Goal: Task Accomplishment & Management: Complete application form

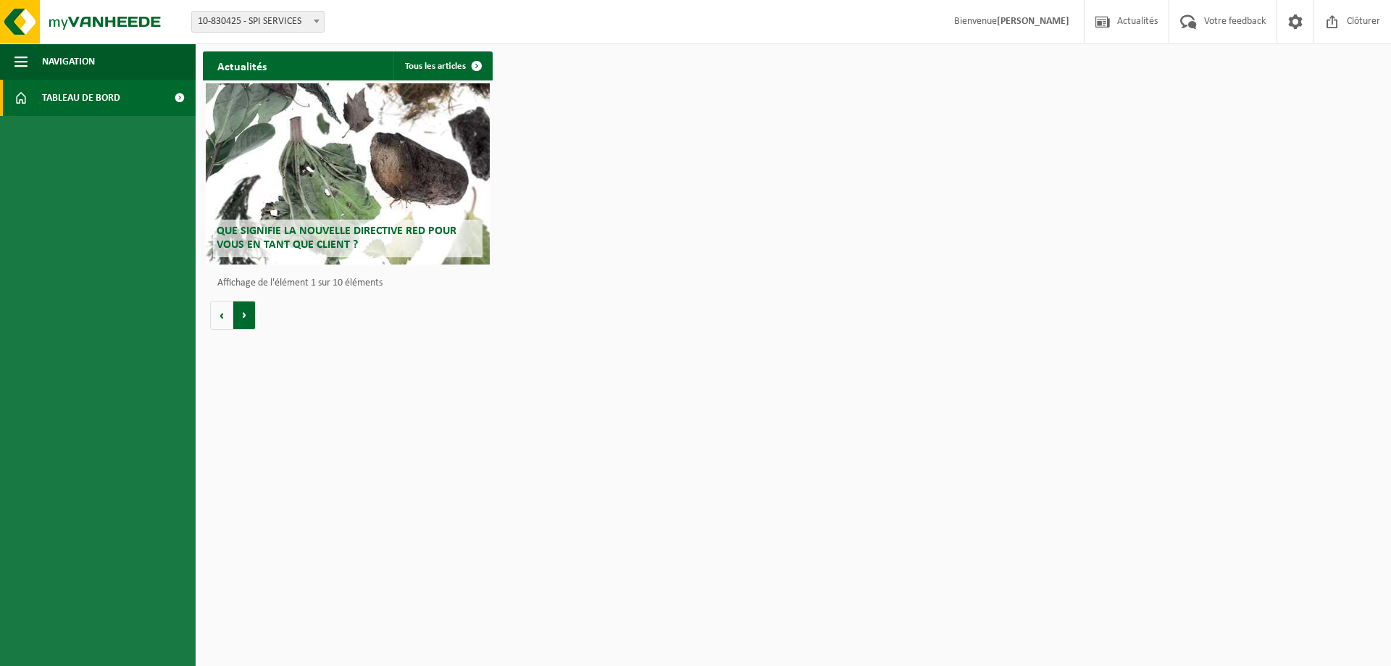
click at [245, 325] on button "Volgende" at bounding box center [244, 315] width 22 height 29
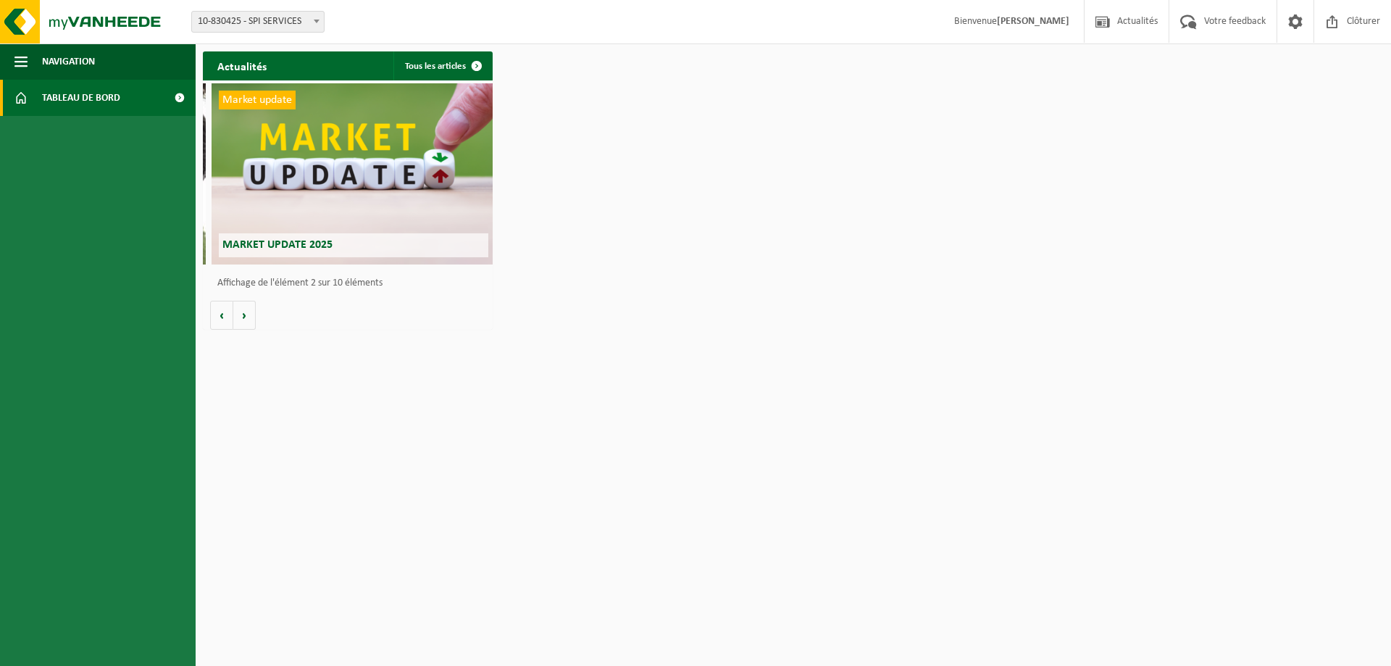
scroll to position [0, 290]
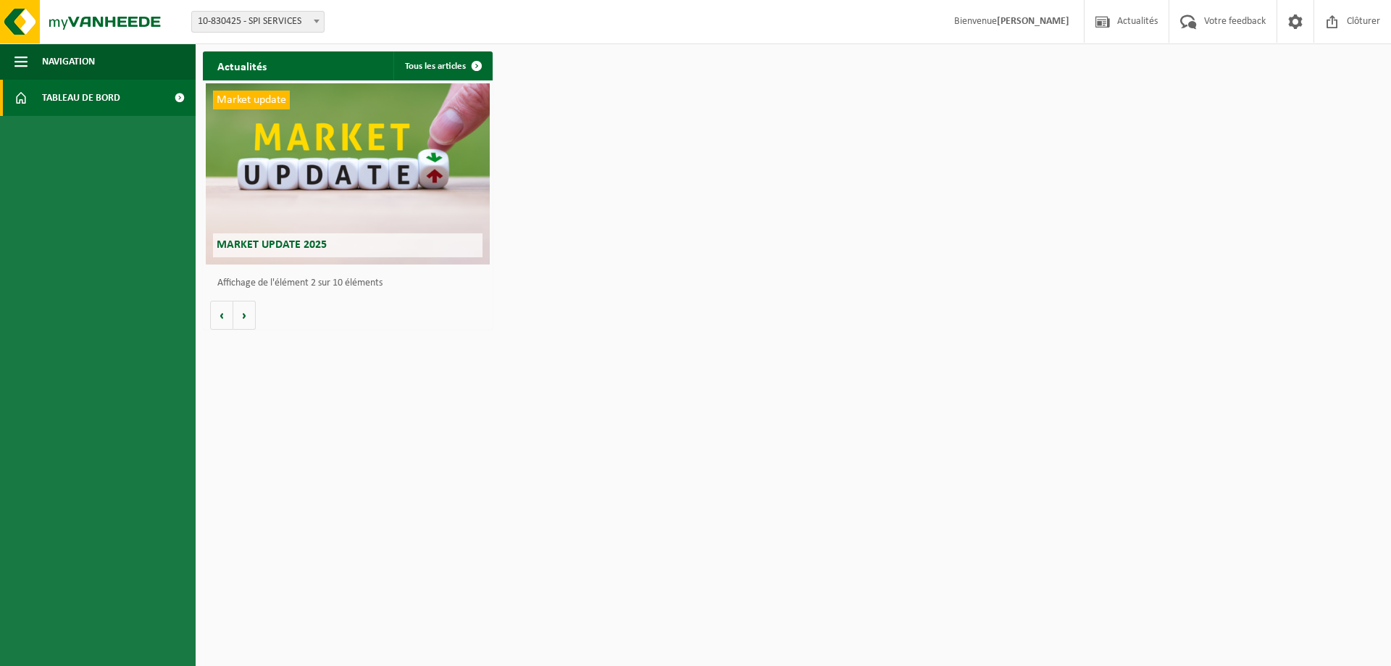
click at [245, 331] on div "Actualités Tous les articles Que signifie la nouvelle directive RED pour vous e…" at bounding box center [347, 190] width 297 height 293
click at [246, 319] on button "Volgende" at bounding box center [244, 315] width 22 height 29
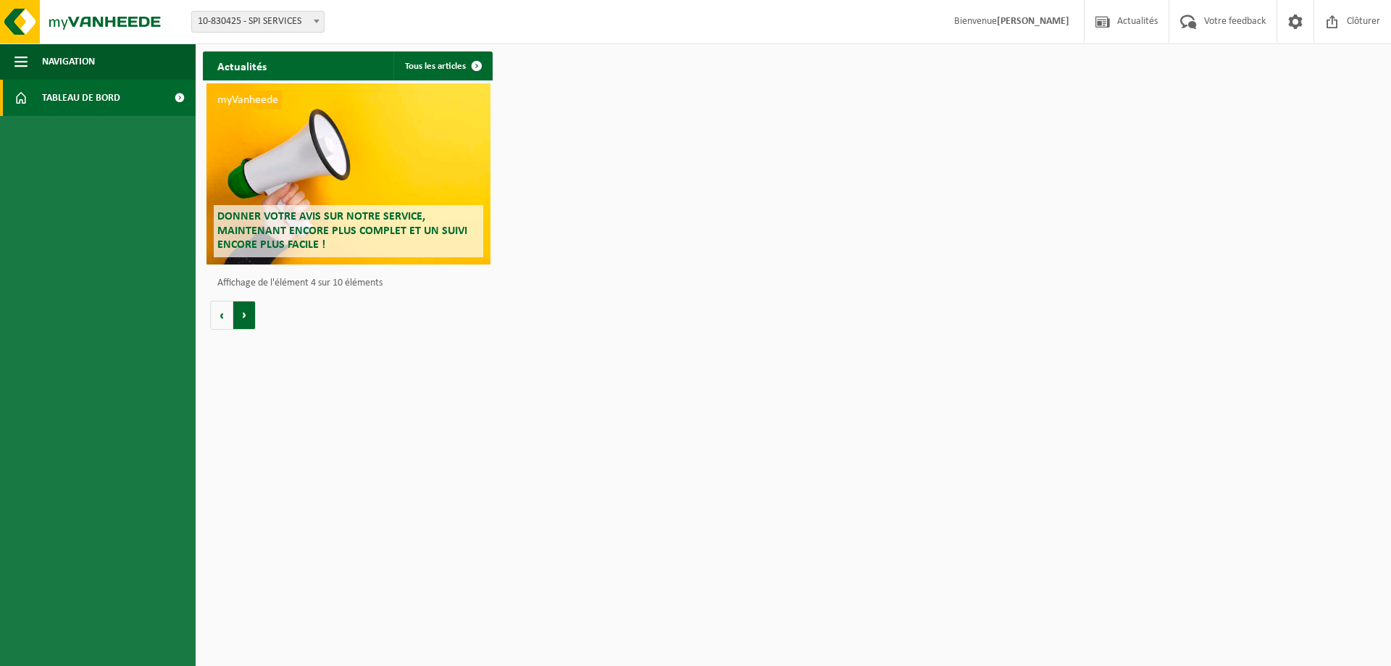
click at [246, 319] on button "Volgende" at bounding box center [244, 315] width 22 height 29
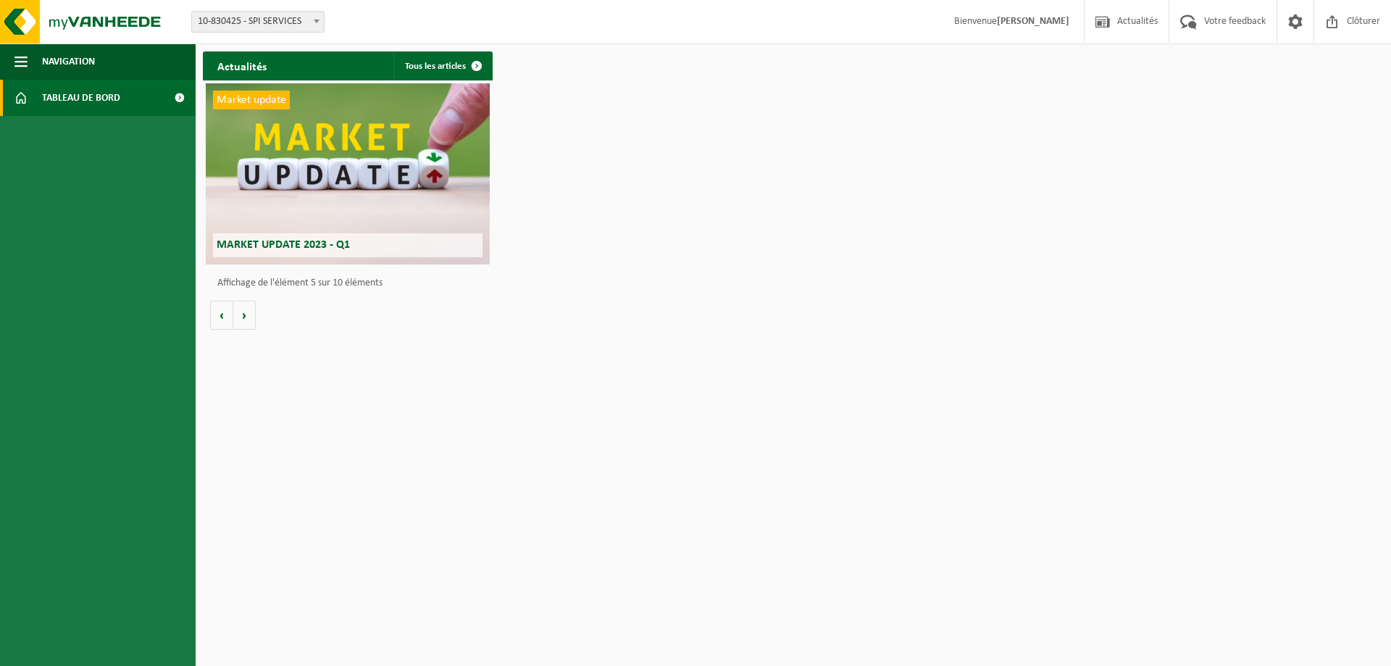
scroll to position [0, 1159]
click at [294, 249] on span "Market update 2023 - Q1" at bounding box center [283, 245] width 133 height 12
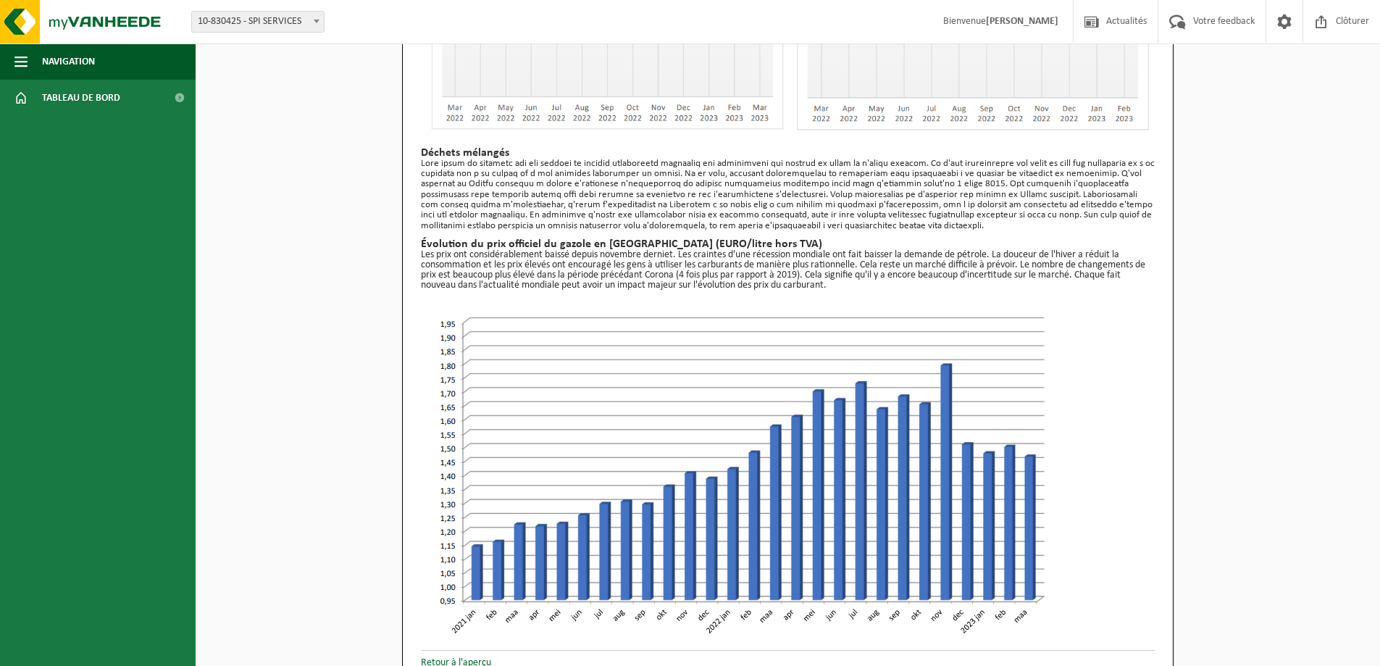
scroll to position [1104, 0]
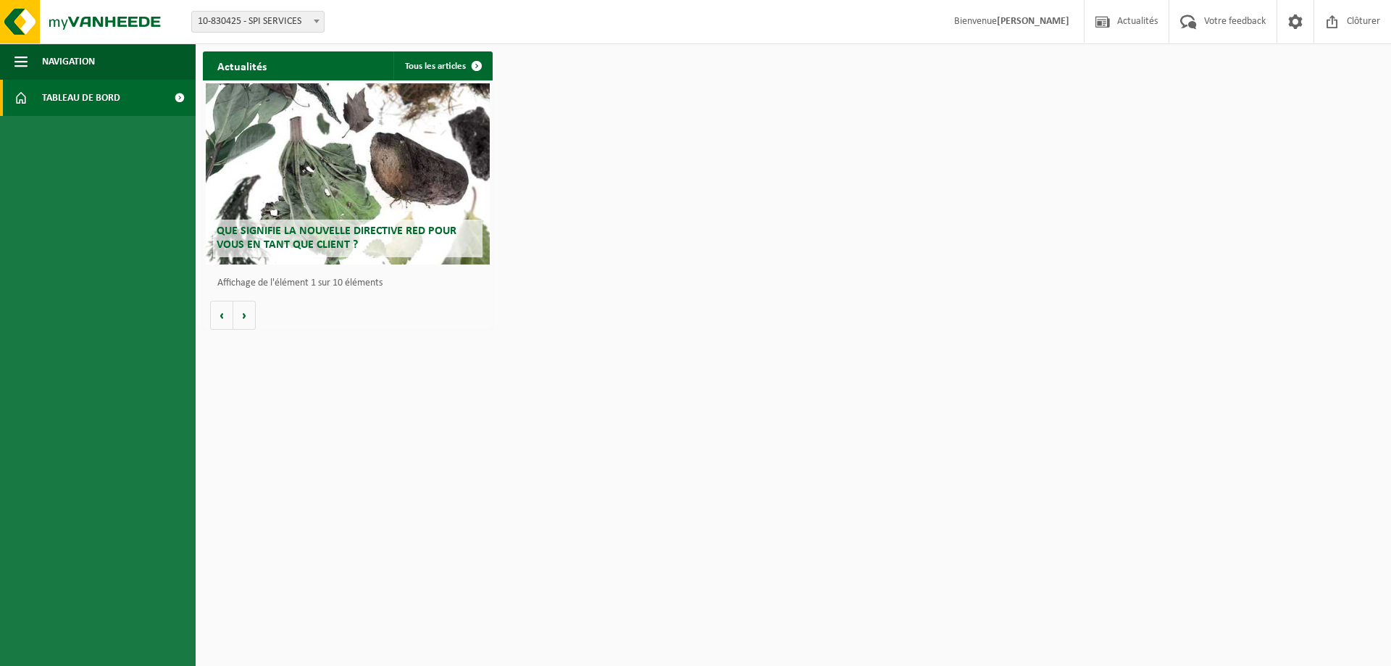
click at [26, 99] on span at bounding box center [20, 98] width 13 height 36
click at [480, 65] on span at bounding box center [476, 65] width 29 height 29
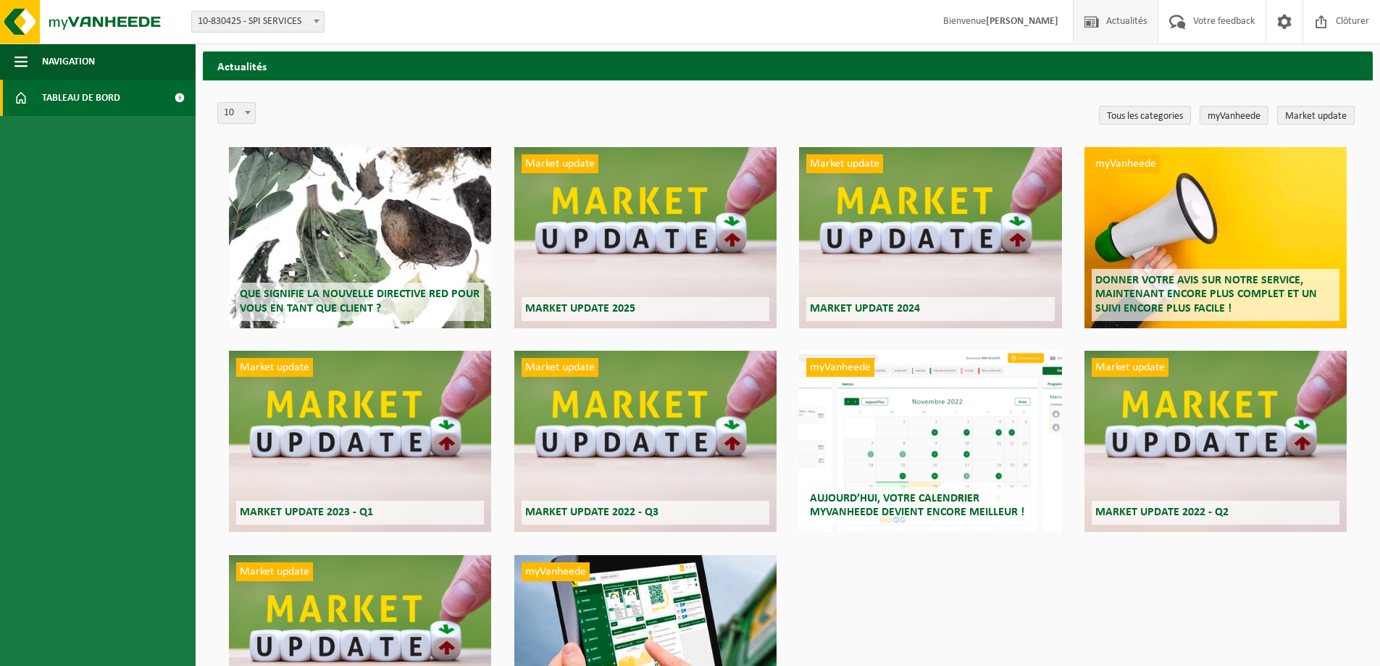
click at [30, 99] on link "Tableau de bord" at bounding box center [98, 98] width 196 height 36
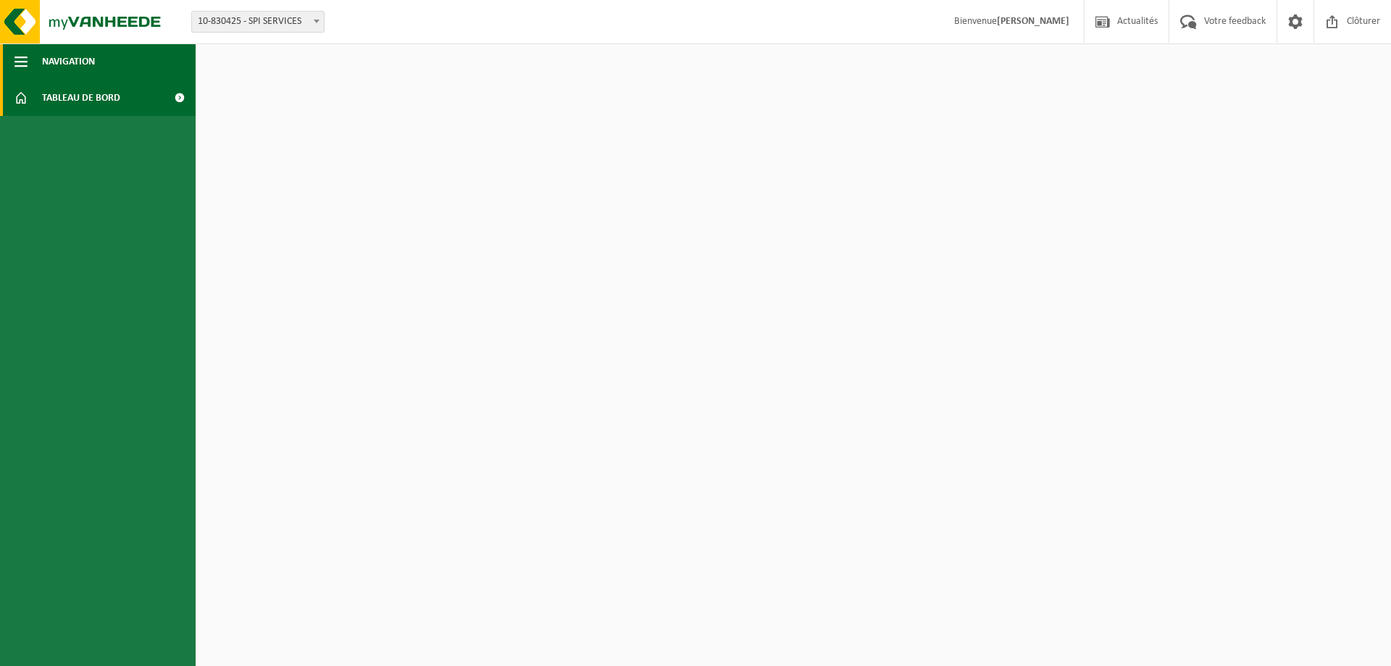
click at [20, 70] on span "button" at bounding box center [20, 61] width 13 height 36
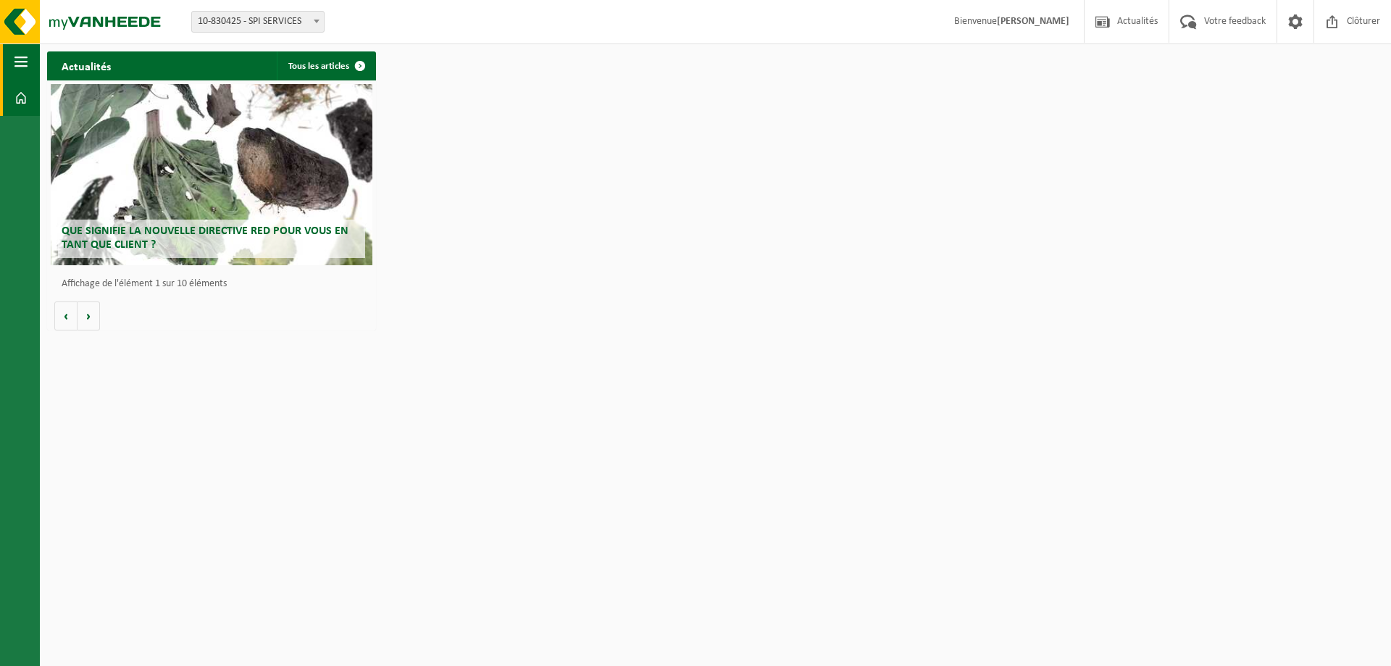
click at [20, 70] on span "button" at bounding box center [20, 61] width 13 height 36
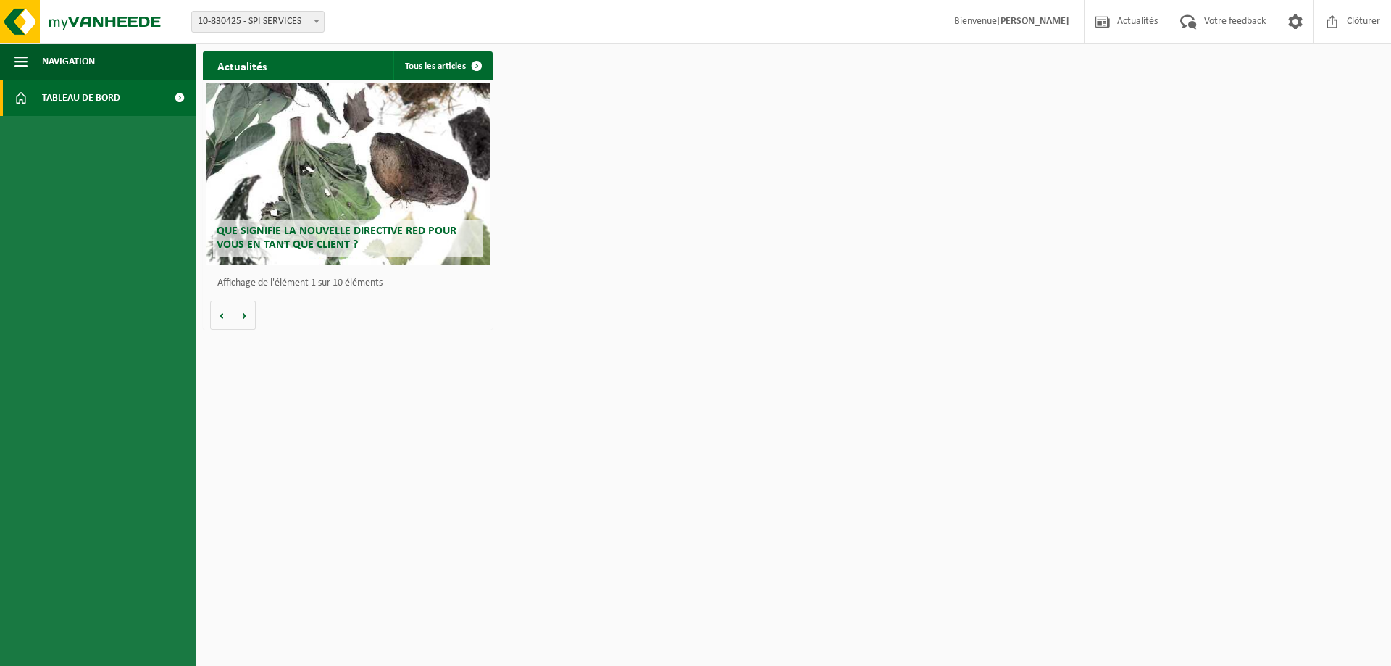
click at [49, 85] on span "Tableau de bord" at bounding box center [81, 98] width 78 height 36
click at [180, 99] on span at bounding box center [179, 98] width 33 height 36
click at [311, 28] on span at bounding box center [316, 21] width 14 height 19
select select "106013"
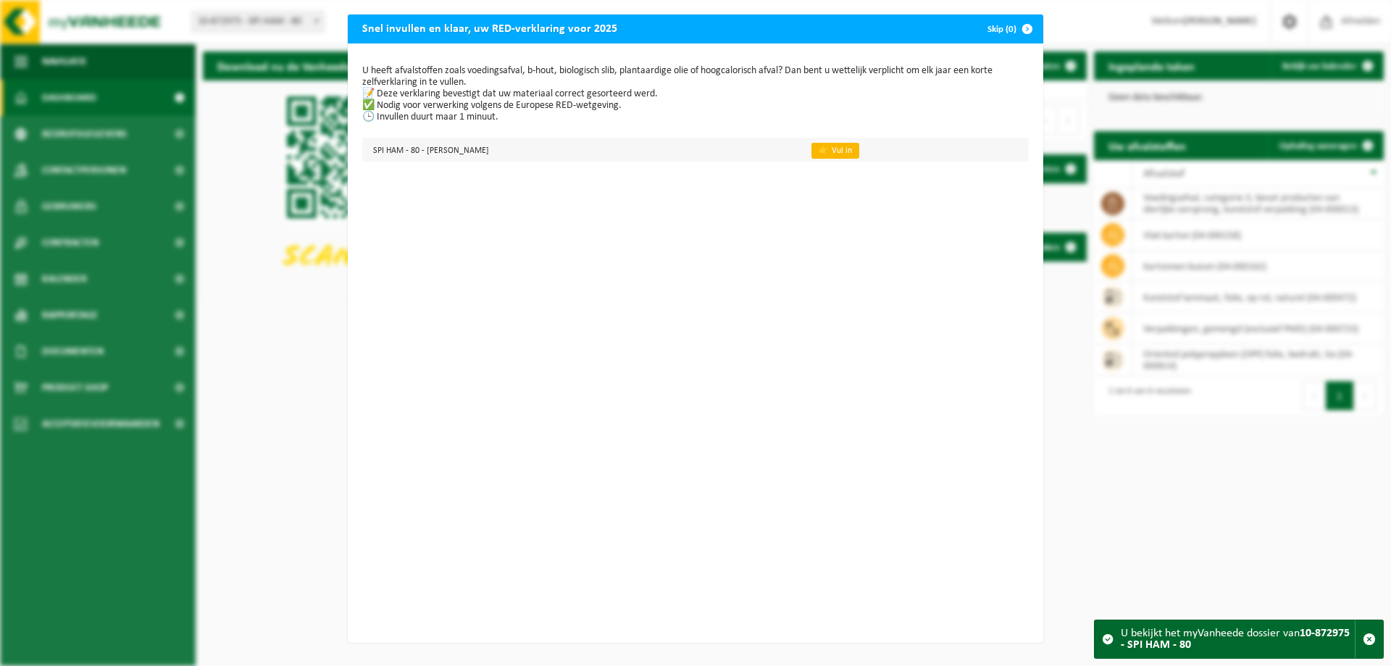
click at [820, 152] on link "👉 Vul in" at bounding box center [835, 151] width 48 height 16
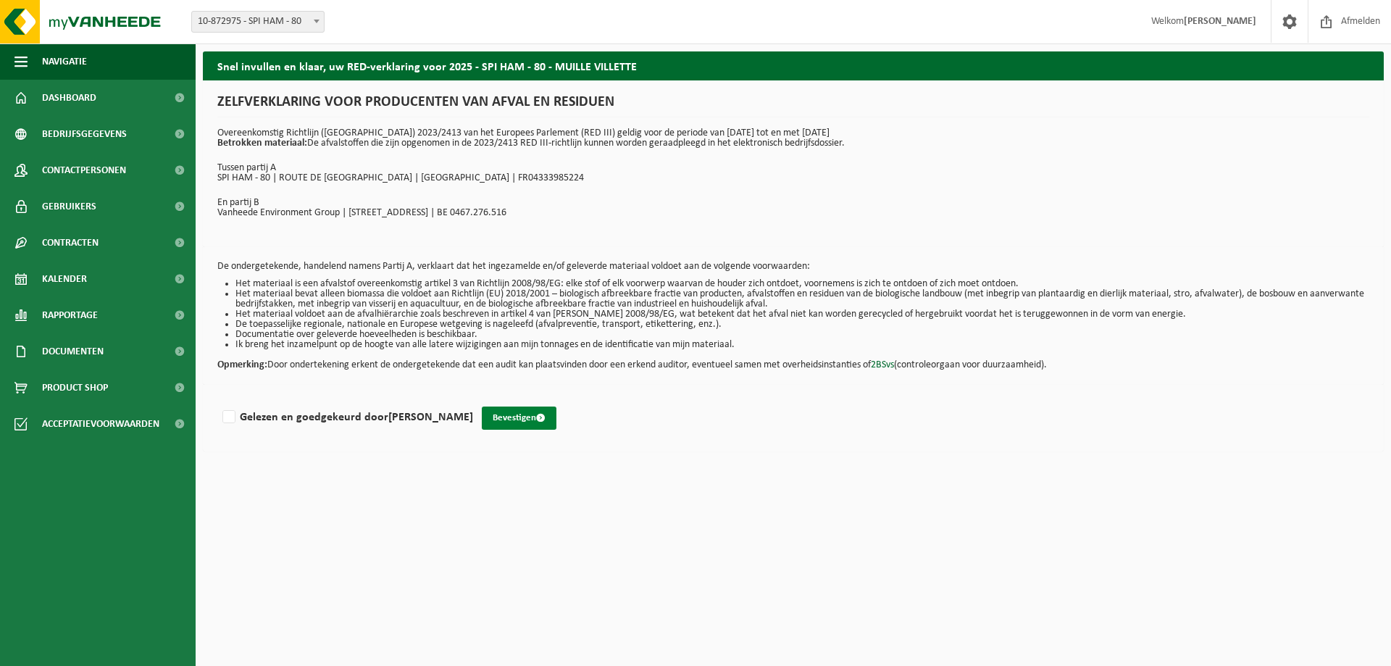
click at [519, 425] on button "Bevestigen" at bounding box center [519, 417] width 75 height 23
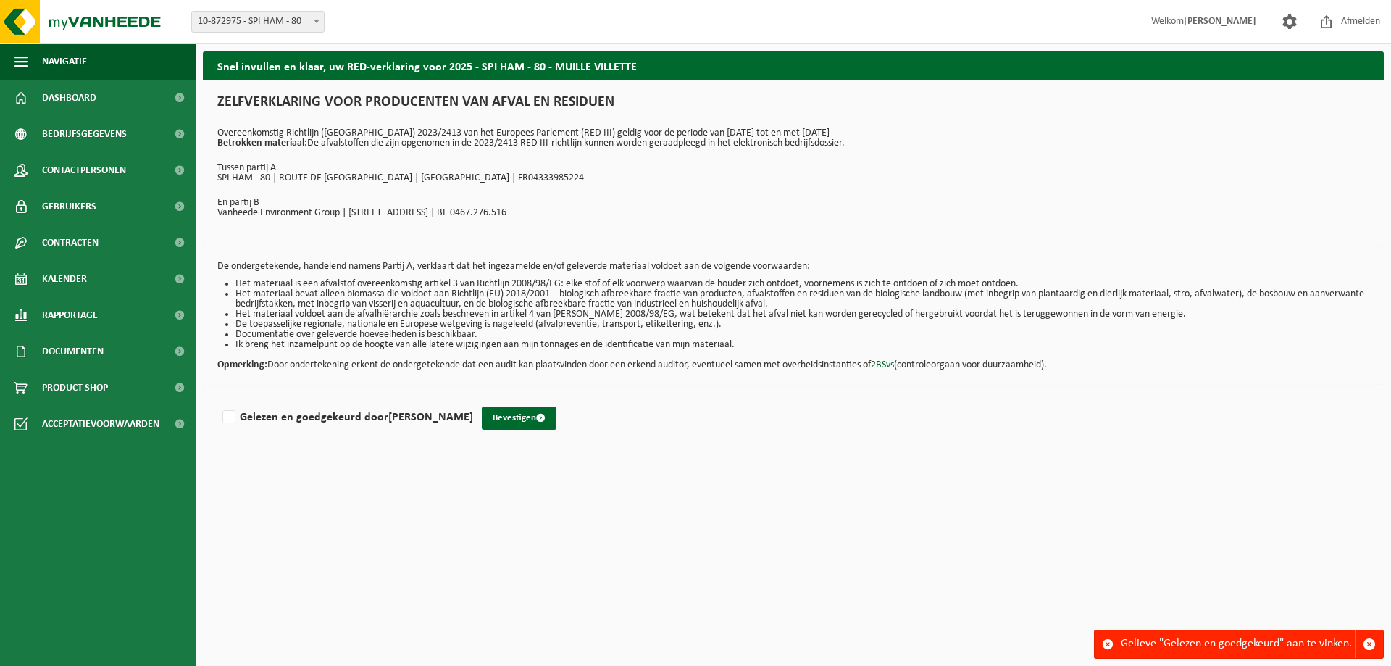
drag, startPoint x: 764, startPoint y: 464, endPoint x: 608, endPoint y: 438, distance: 158.5
click at [764, 465] on html "Vestiging: 10-830425 - SPI SERVICES 10-872975 - SPI HAM - 80 10-872975 - SPI HA…" at bounding box center [695, 333] width 1391 height 666
click at [1299, 25] on span at bounding box center [1290, 21] width 22 height 43
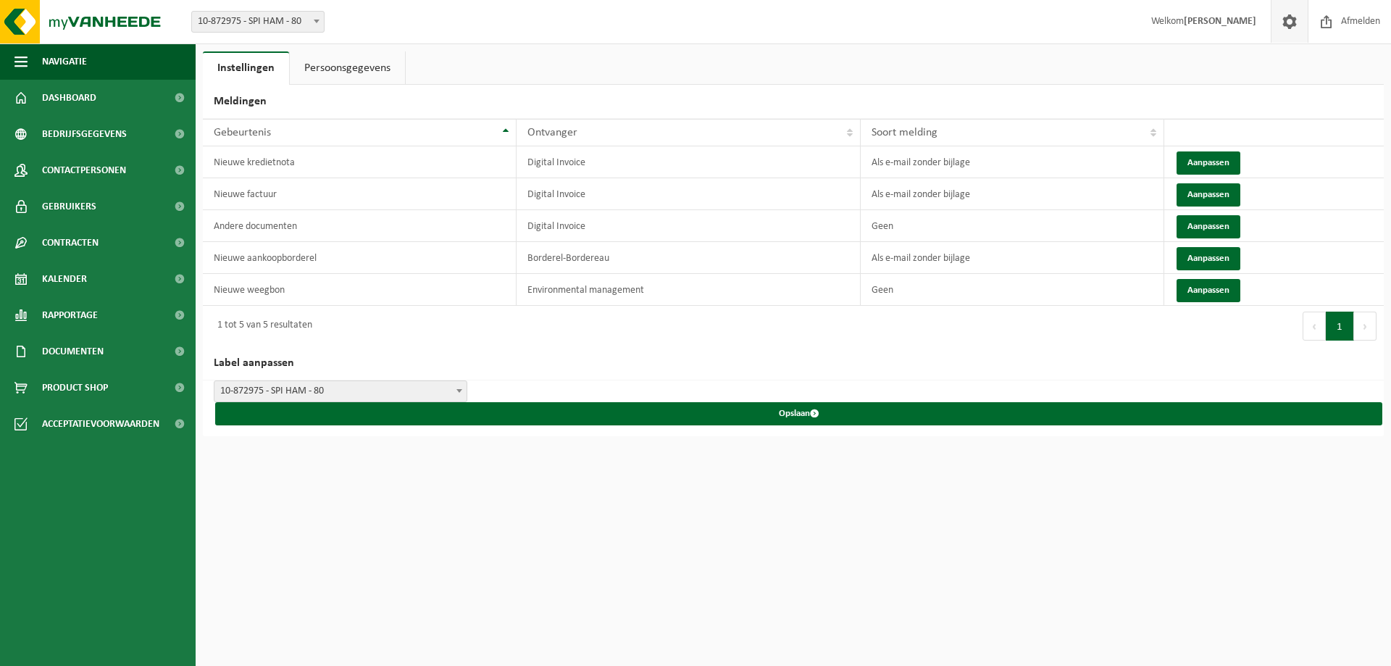
click at [252, 26] on span "10-872975 - SPI HAM - 80" at bounding box center [258, 22] width 132 height 20
click at [71, 348] on span "Documenten" at bounding box center [73, 351] width 62 height 36
click at [63, 388] on span "Facturen" at bounding box center [63, 388] width 38 height 28
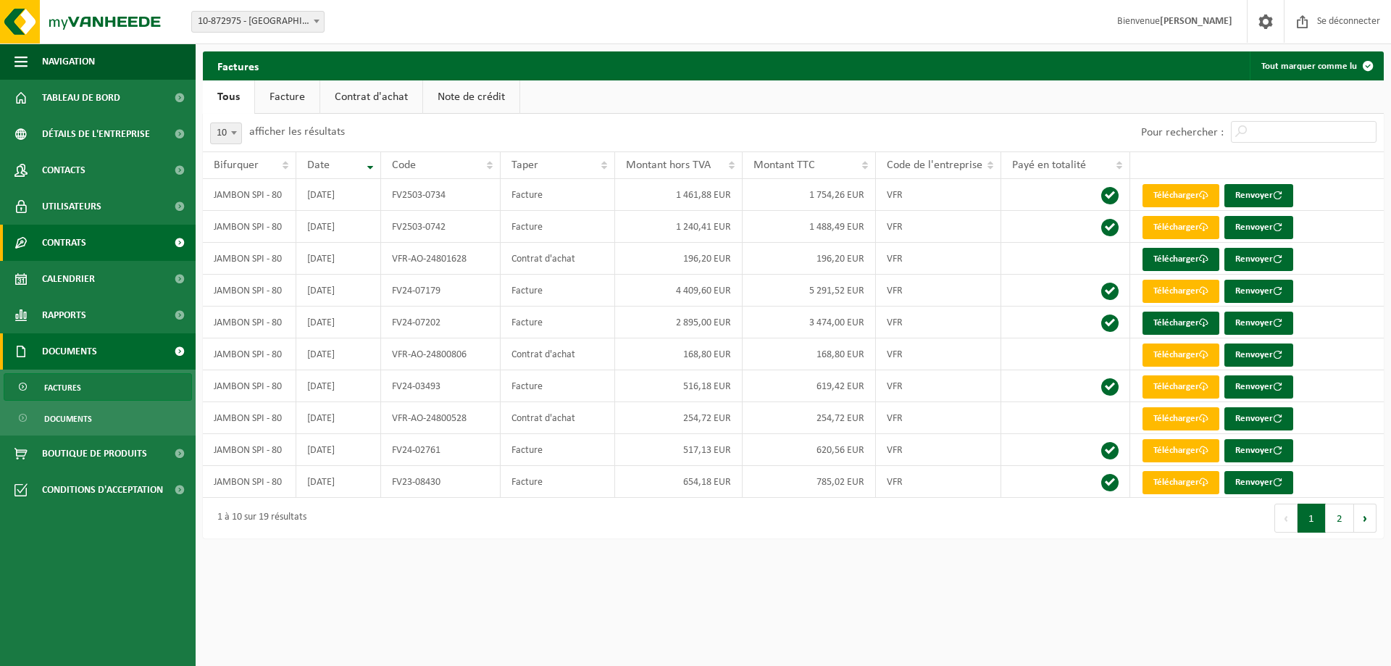
click at [74, 241] on font "Contrats" at bounding box center [64, 243] width 44 height 11
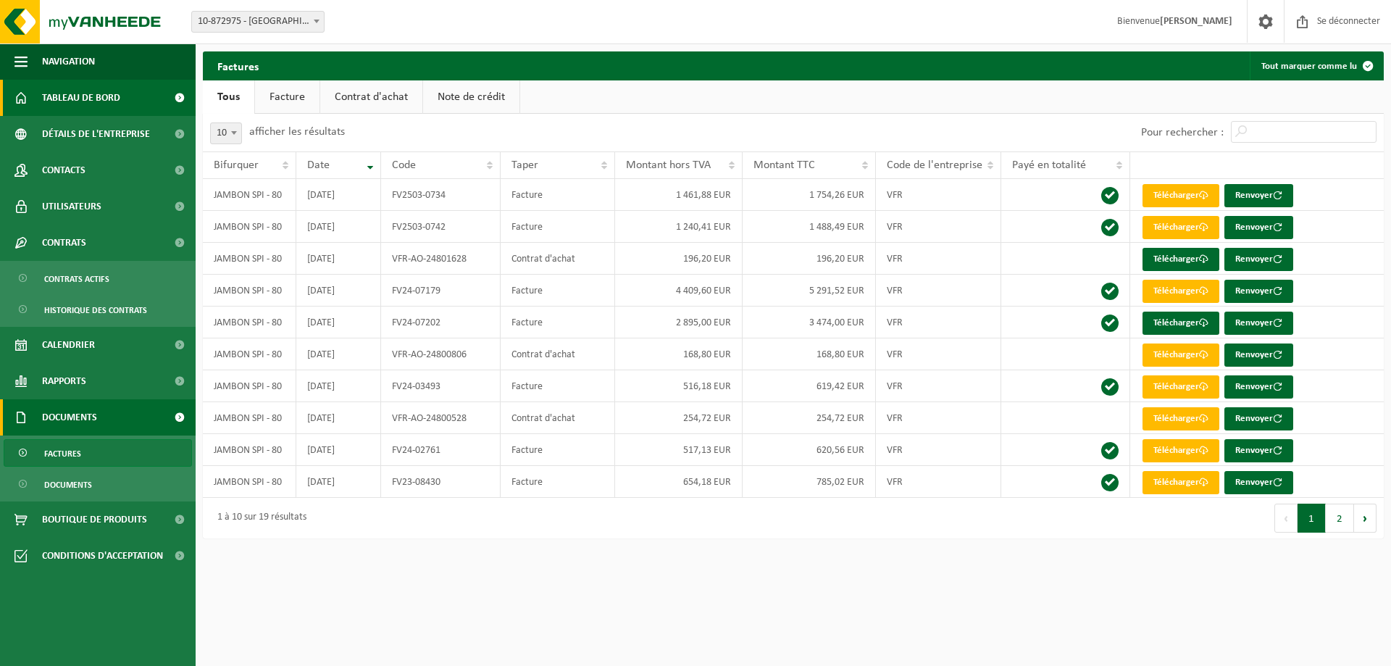
click at [85, 98] on font "Tableau de bord" at bounding box center [81, 98] width 78 height 11
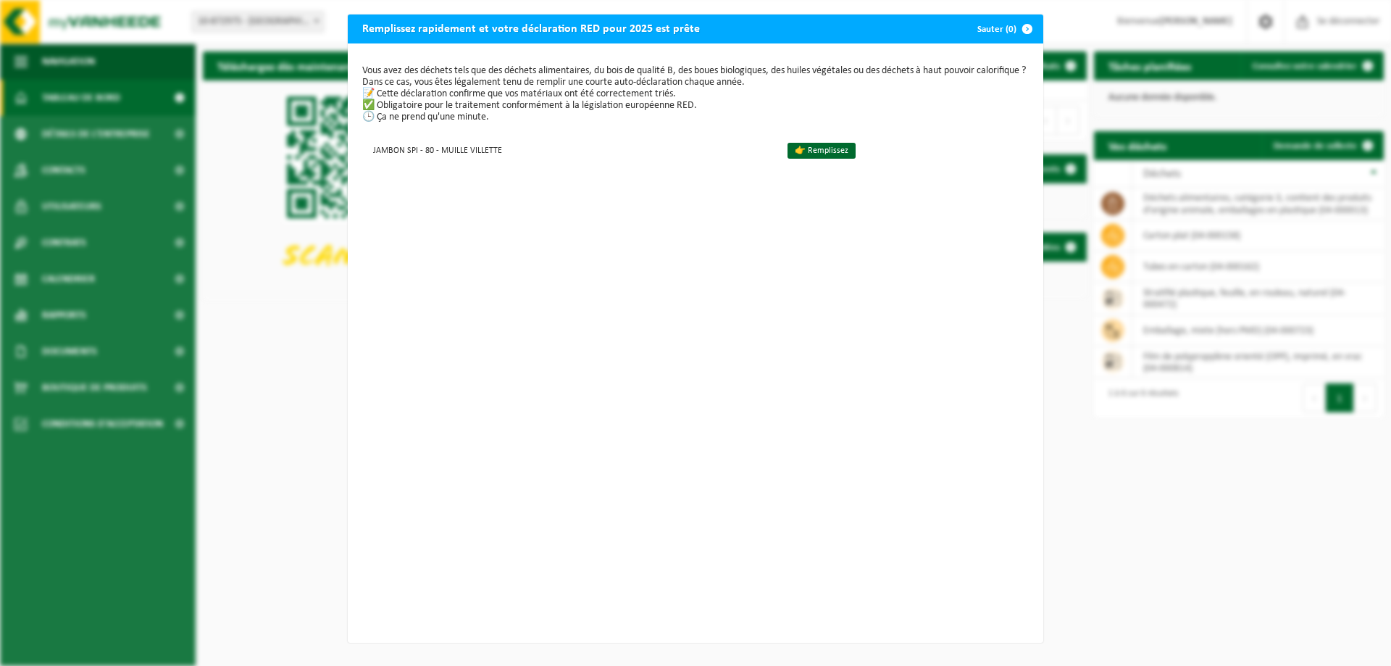
click at [363, 93] on font "📝 Cette déclaration confirme que vos matériaux ont été correctement triés." at bounding box center [519, 93] width 314 height 11
click at [795, 151] on font "👉 Remplissez" at bounding box center [822, 150] width 54 height 9
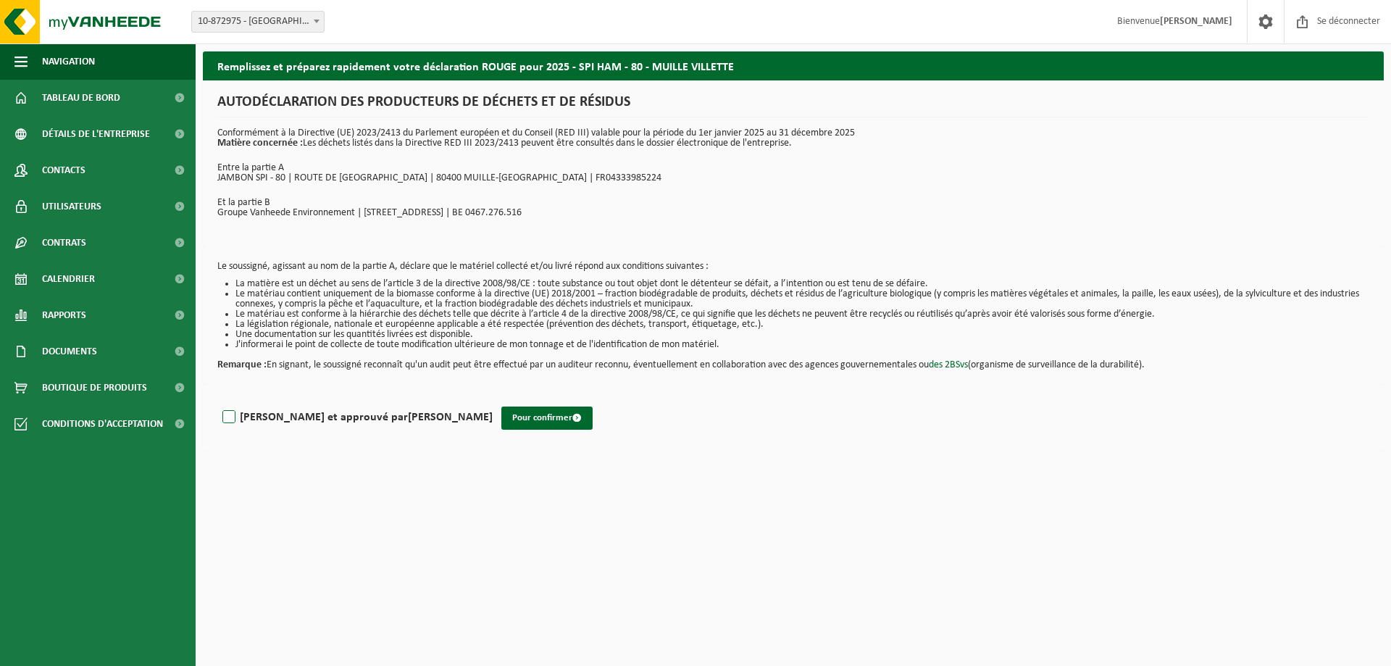
click at [235, 417] on label "[PERSON_NAME] et approuvé par [PERSON_NAME]" at bounding box center [355, 417] width 273 height 22
click at [493, 399] on input "[PERSON_NAME] et approuvé par [PERSON_NAME]" at bounding box center [493, 398] width 1 height 1
checkbox input "true"
click at [501, 410] on button "Pour confirmer" at bounding box center [546, 417] width 91 height 23
